Goal: Use online tool/utility

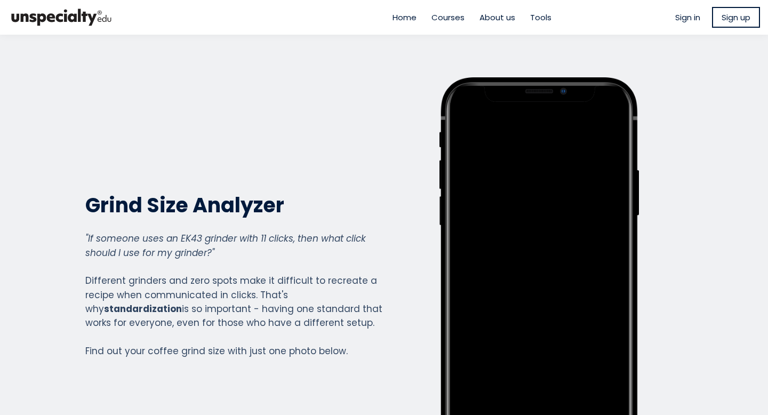
click at [334, 61] on section "Grind Size Analyzer Grind Size Analyzer "If someone uses an EK43 grinder with 1…" at bounding box center [384, 275] width 768 height 480
click at [540, 17] on span "Tools" at bounding box center [540, 17] width 21 height 12
click at [120, 16] on div at bounding box center [90, 17] width 181 height 29
drag, startPoint x: 118, startPoint y: 16, endPoint x: 3, endPoint y: 14, distance: 114.6
click at [4, 14] on div at bounding box center [90, 17] width 181 height 29
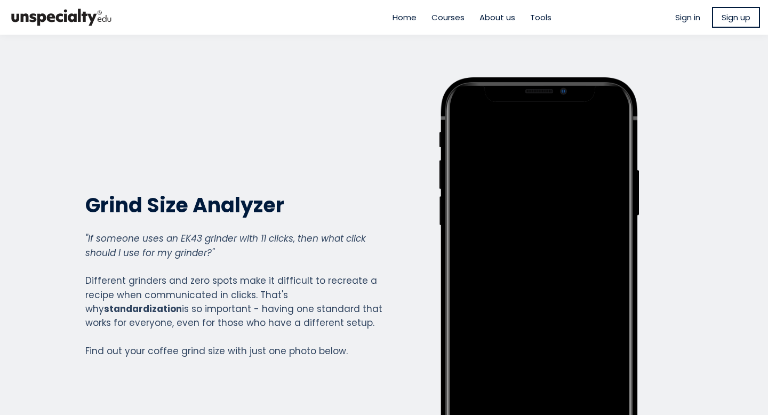
click at [117, 45] on section "Grind Size Analyzer Grind Size Analyzer "If someone uses an EK43 grinder with 1…" at bounding box center [384, 275] width 768 height 480
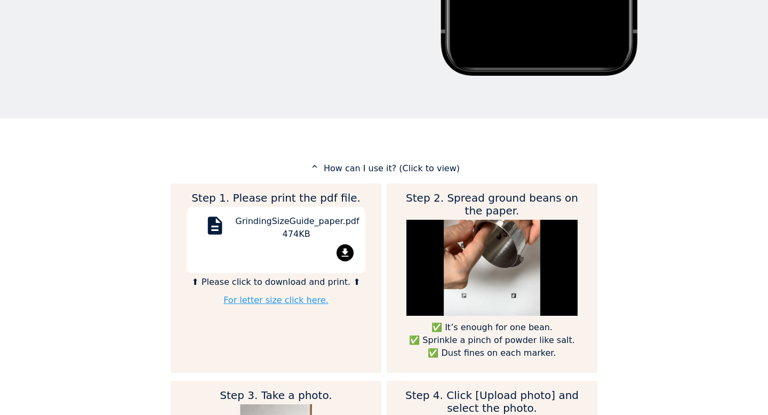
scroll to position [420, 0]
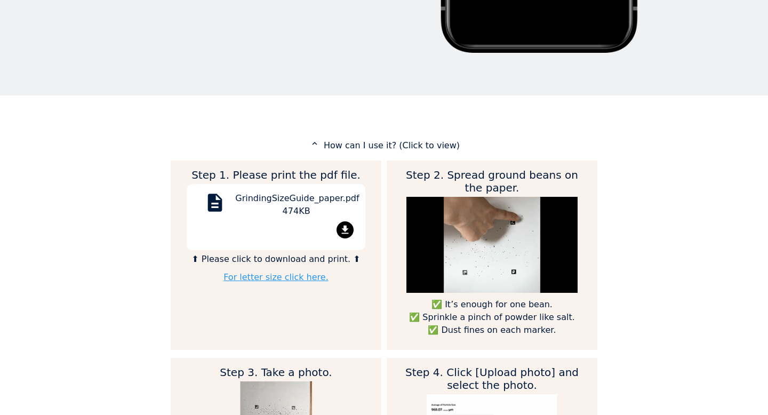
click at [379, 143] on p "expand_less How can I use it? (Click to view)" at bounding box center [384, 145] width 426 height 13
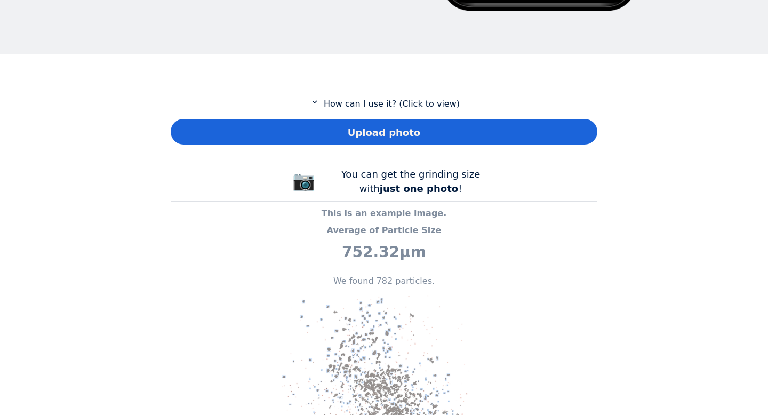
scroll to position [424, 0]
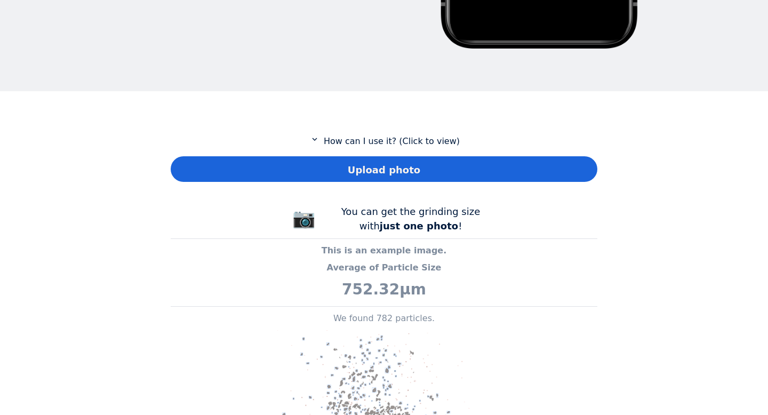
click at [353, 141] on p "expand_more How can I use it? (Click to view)" at bounding box center [384, 140] width 426 height 13
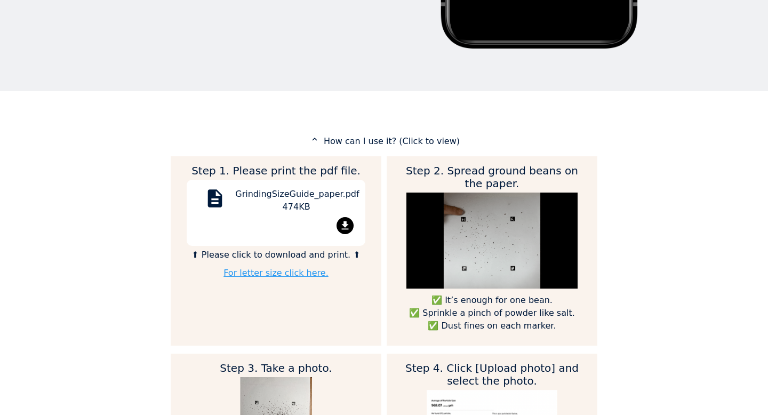
click at [267, 264] on div "Step 1. Please print the pdf file. description GrindingSizeGuide_paper.pdf 474K…" at bounding box center [276, 250] width 211 height 189
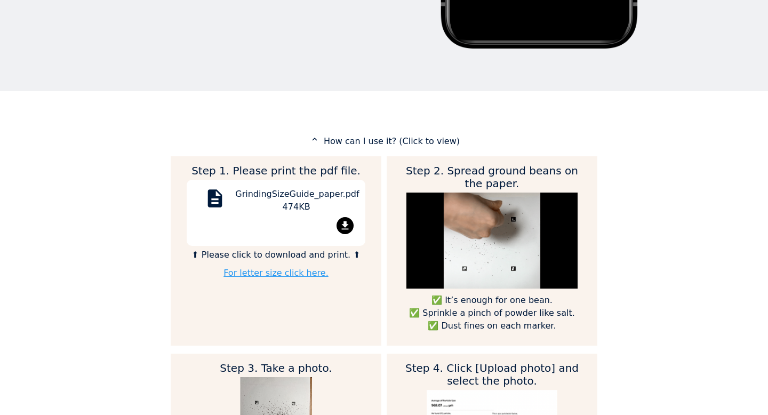
click at [267, 271] on link "For letter size click here." at bounding box center [275, 273] width 105 height 10
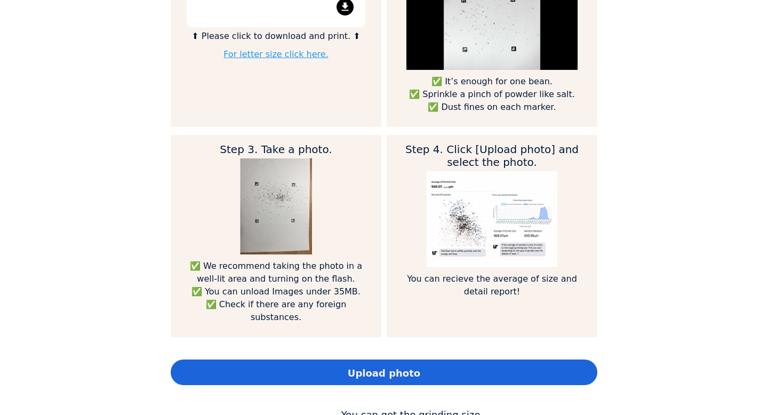
scroll to position [621, 0]
